Goal: Subscribe to service/newsletter

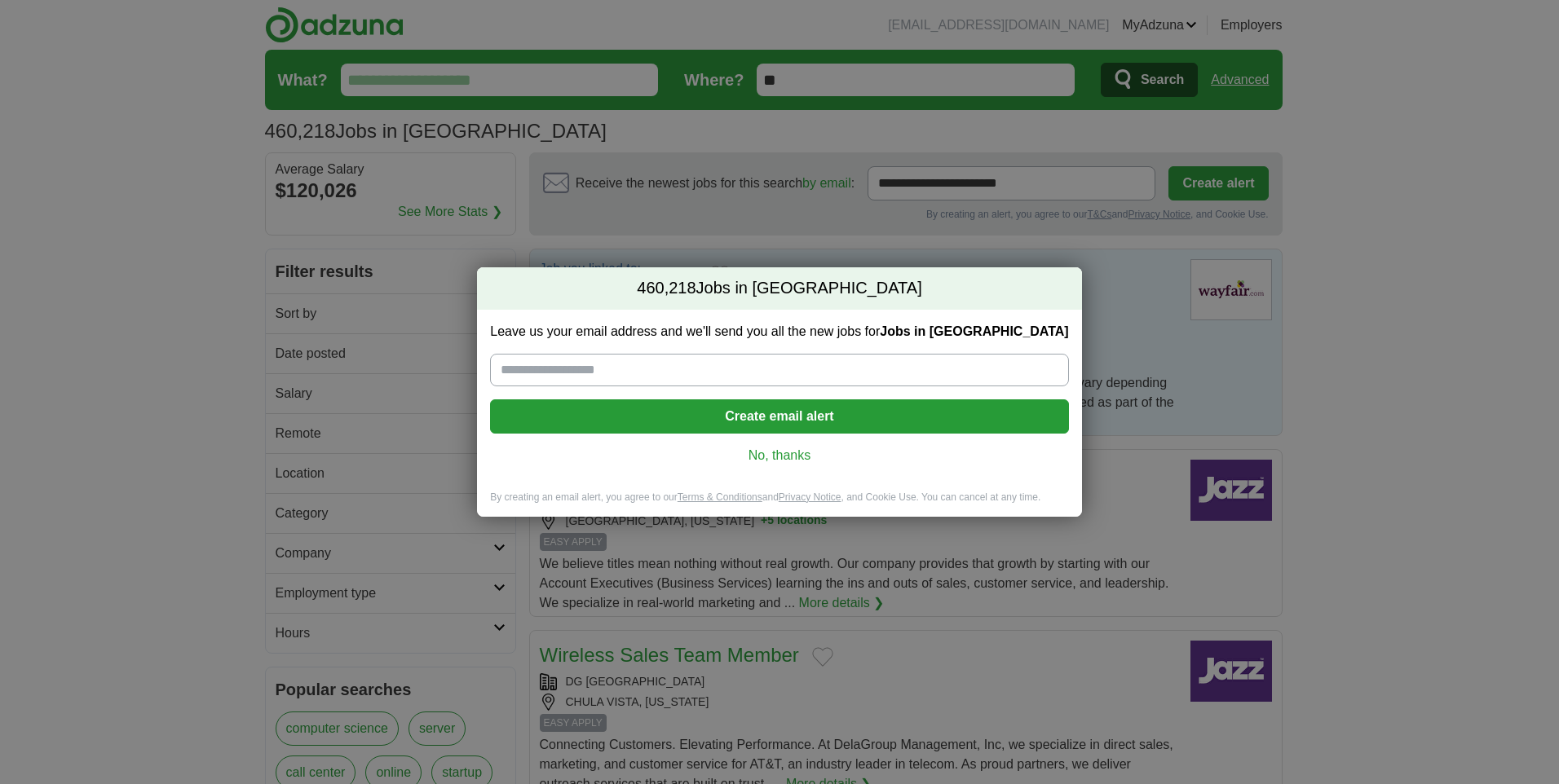
click at [919, 361] on input "Leave us your email address and we'll send you all the new jobs for Jobs in [GE…" at bounding box center [779, 371] width 578 height 33
type input "**********"
click at [710, 421] on button "Create email alert" at bounding box center [779, 416] width 578 height 34
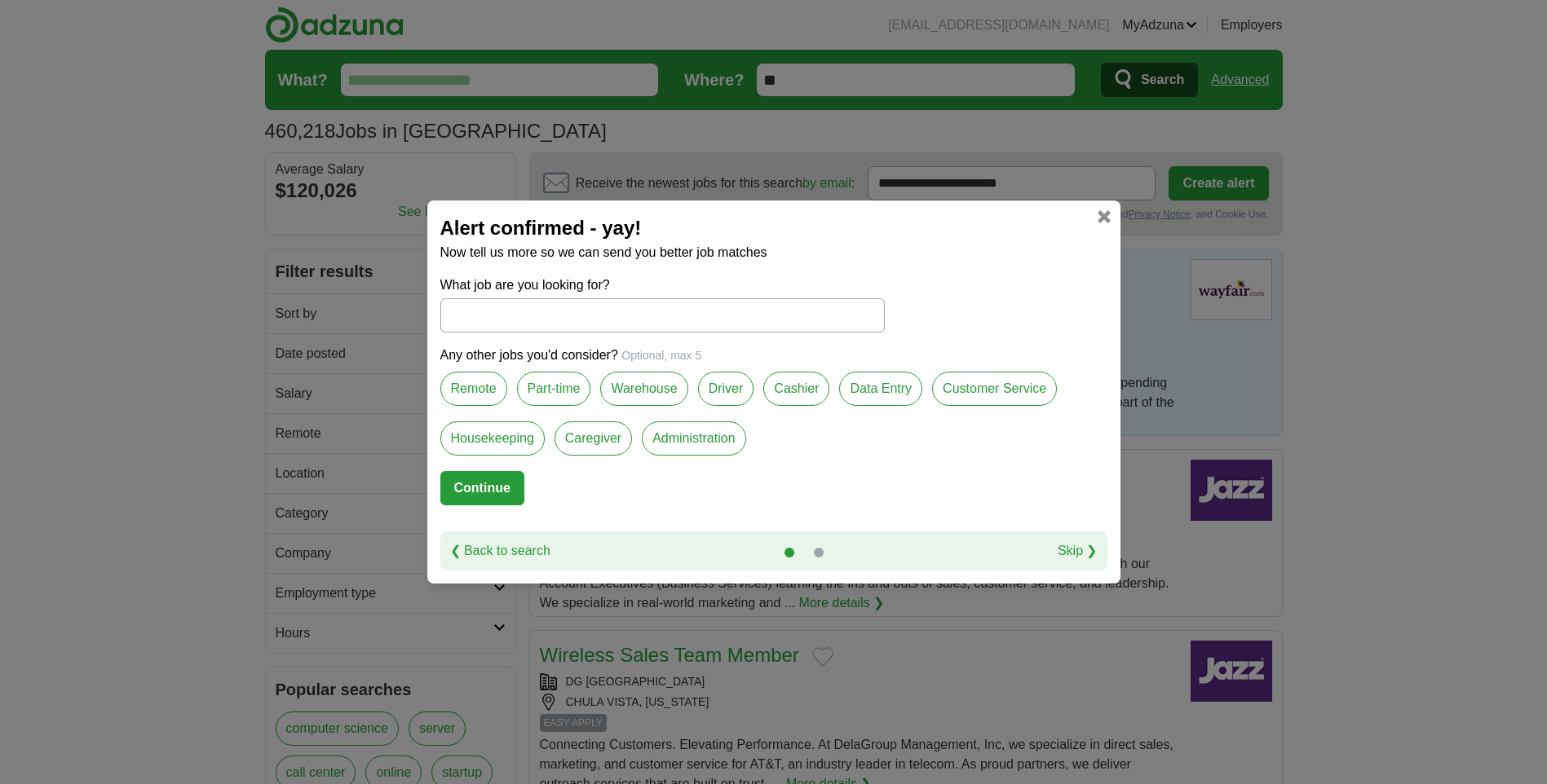
click at [462, 401] on label "Remote" at bounding box center [473, 388] width 67 height 34
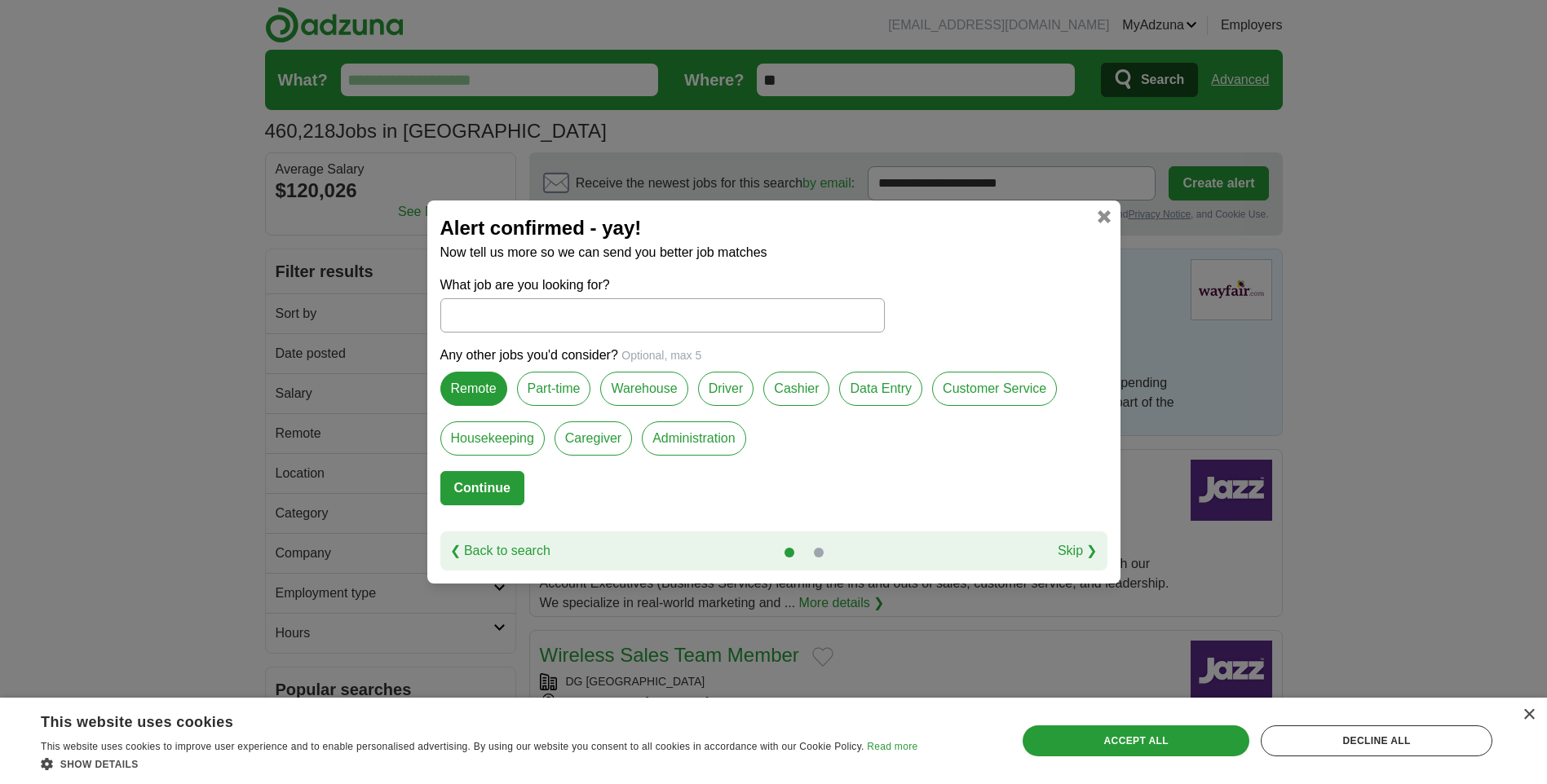
scroll to position [82, 0]
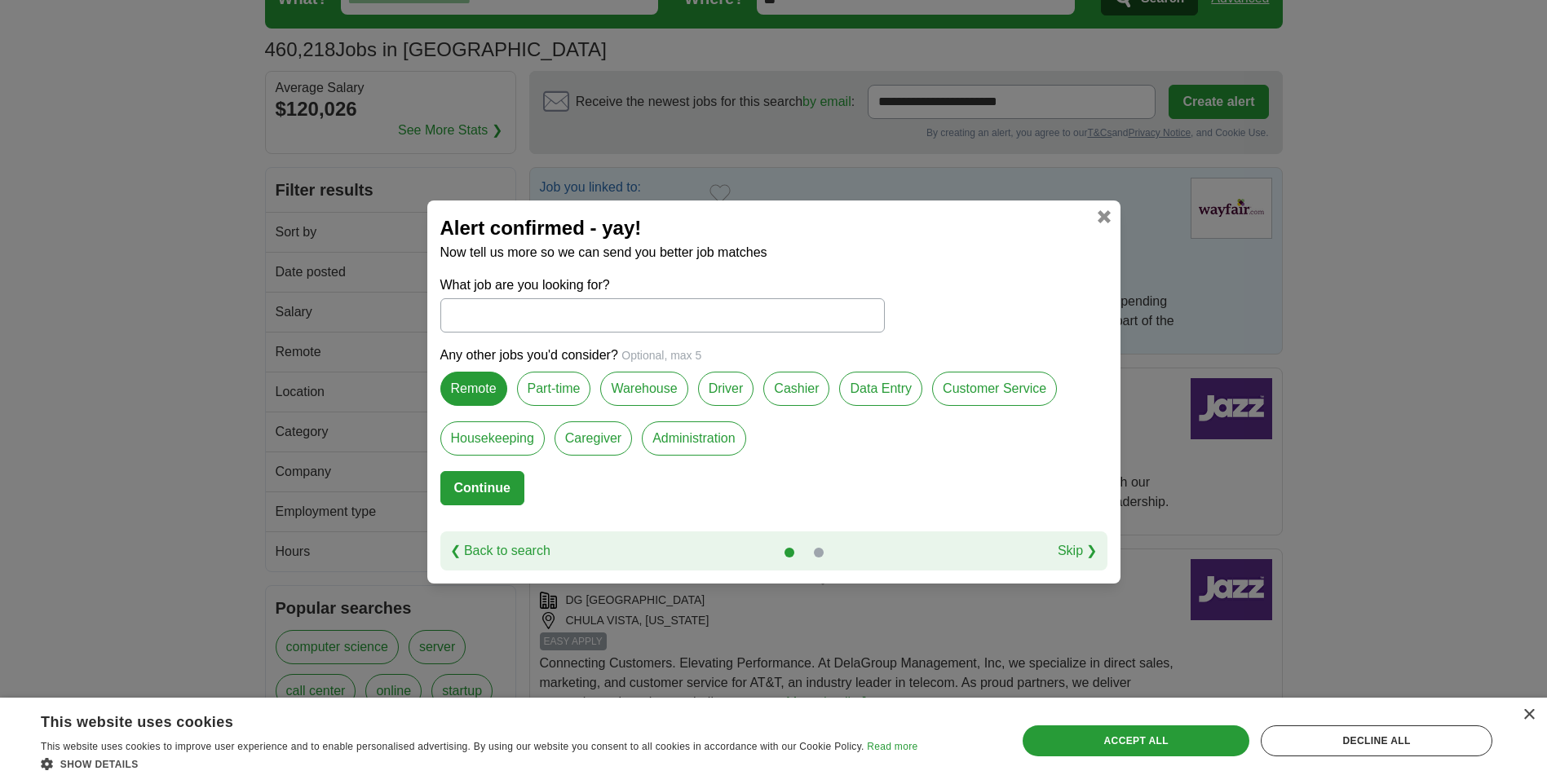
click at [741, 437] on label "Administration" at bounding box center [693, 438] width 103 height 34
drag, startPoint x: 872, startPoint y: 386, endPoint x: 889, endPoint y: 386, distance: 17.0
click at [873, 386] on label "Data Entry" at bounding box center [881, 388] width 83 height 34
click at [996, 387] on label "Customer Service" at bounding box center [995, 388] width 125 height 34
click at [477, 480] on button "Continue" at bounding box center [482, 488] width 84 height 34
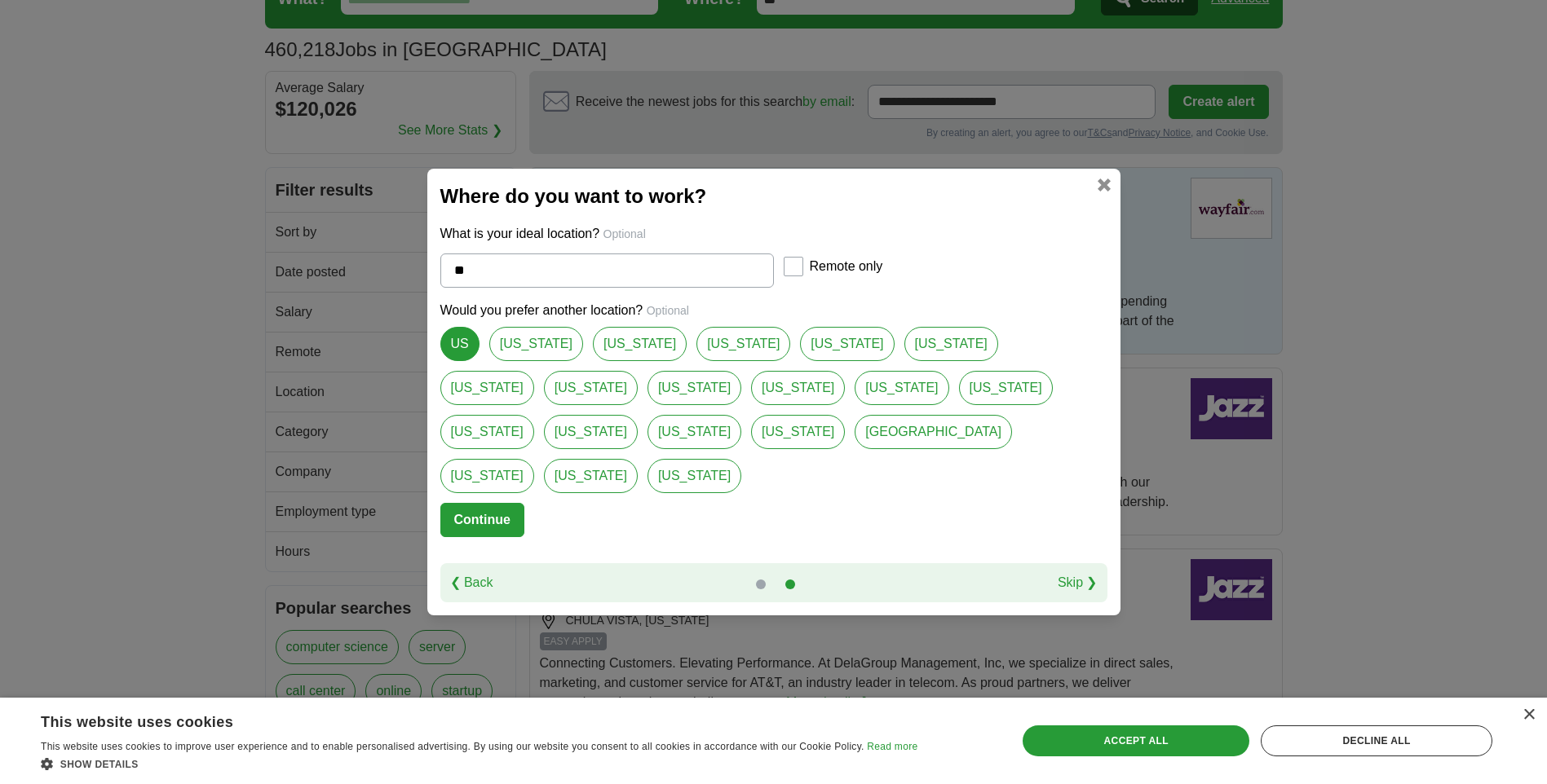
click at [502, 506] on button "Continue" at bounding box center [482, 519] width 84 height 34
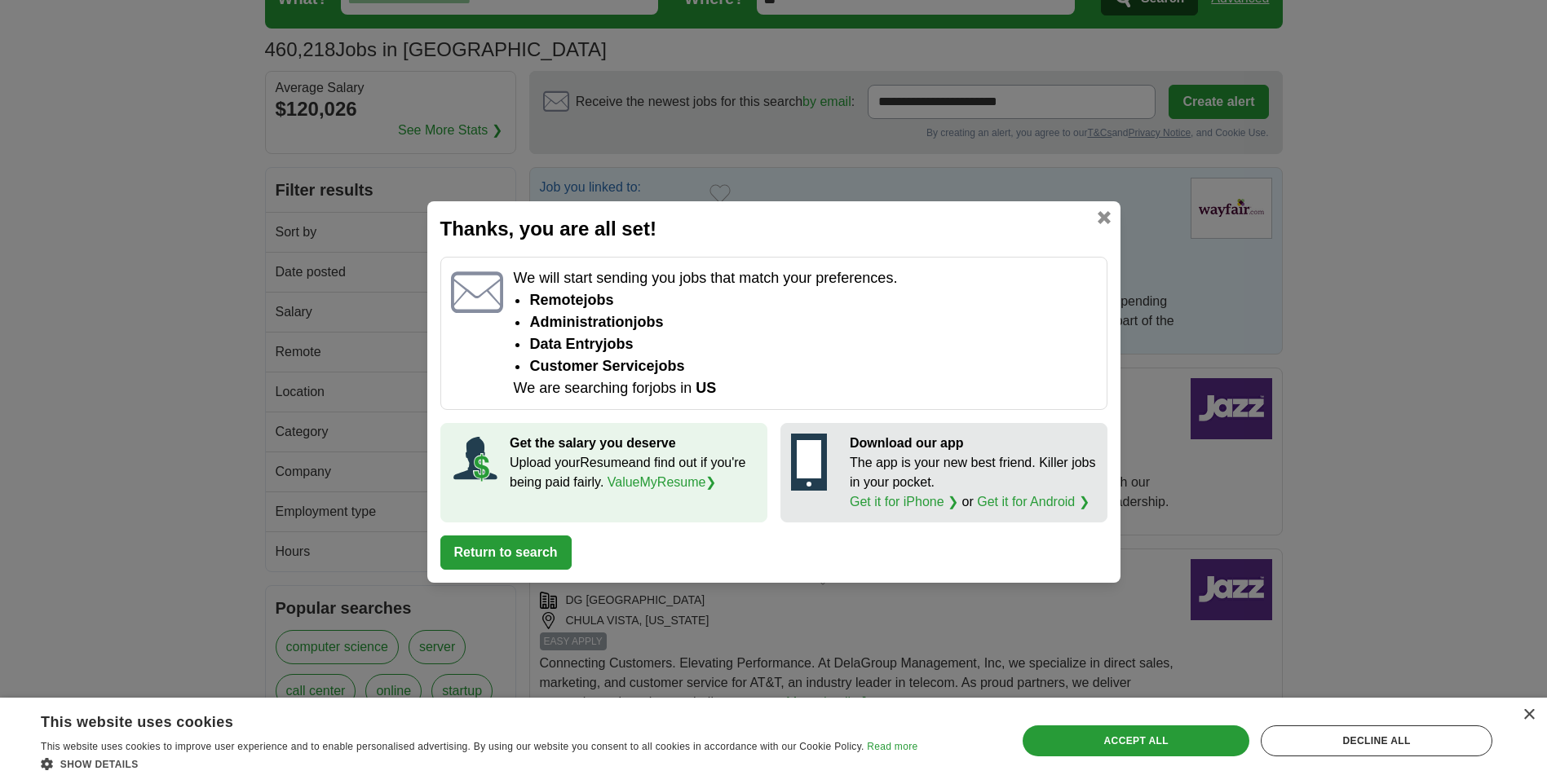
click at [532, 545] on button "Return to search" at bounding box center [506, 552] width 131 height 34
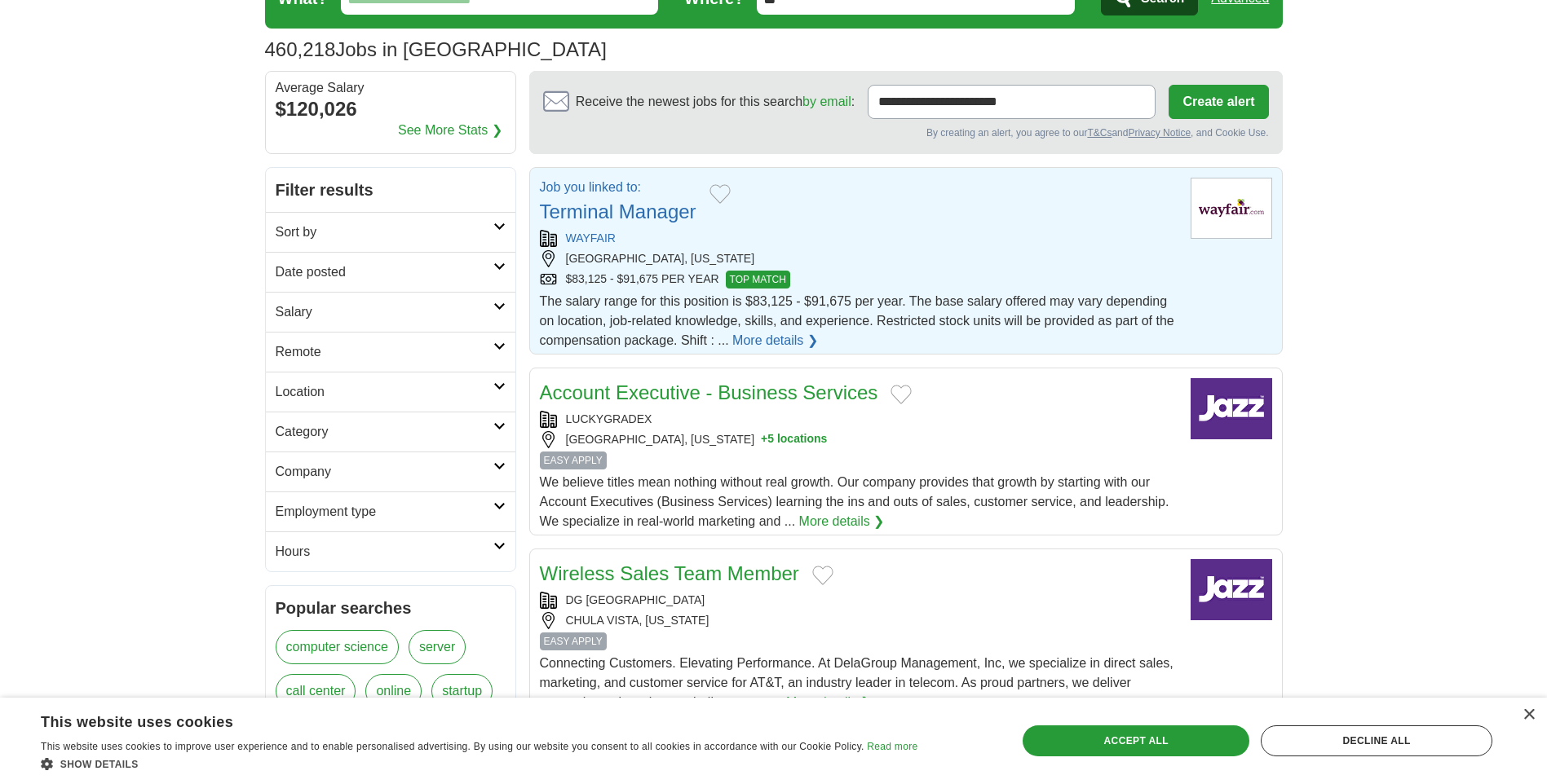
click at [1033, 308] on span "The salary range for this position is $83,125 - $91,675 per year. The base sala…" at bounding box center [857, 320] width 635 height 53
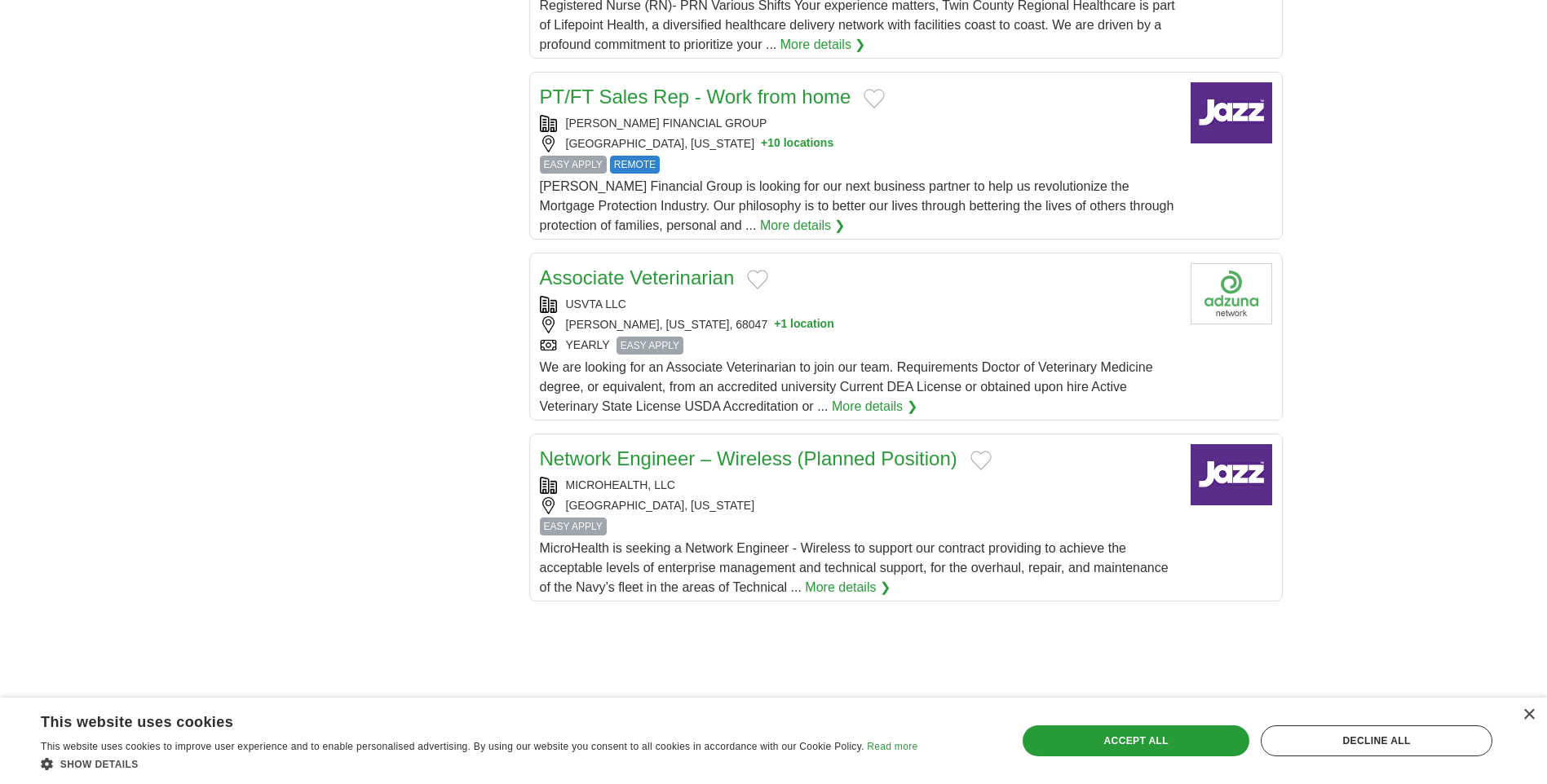
scroll to position [1957, 0]
